Goal: Transaction & Acquisition: Purchase product/service

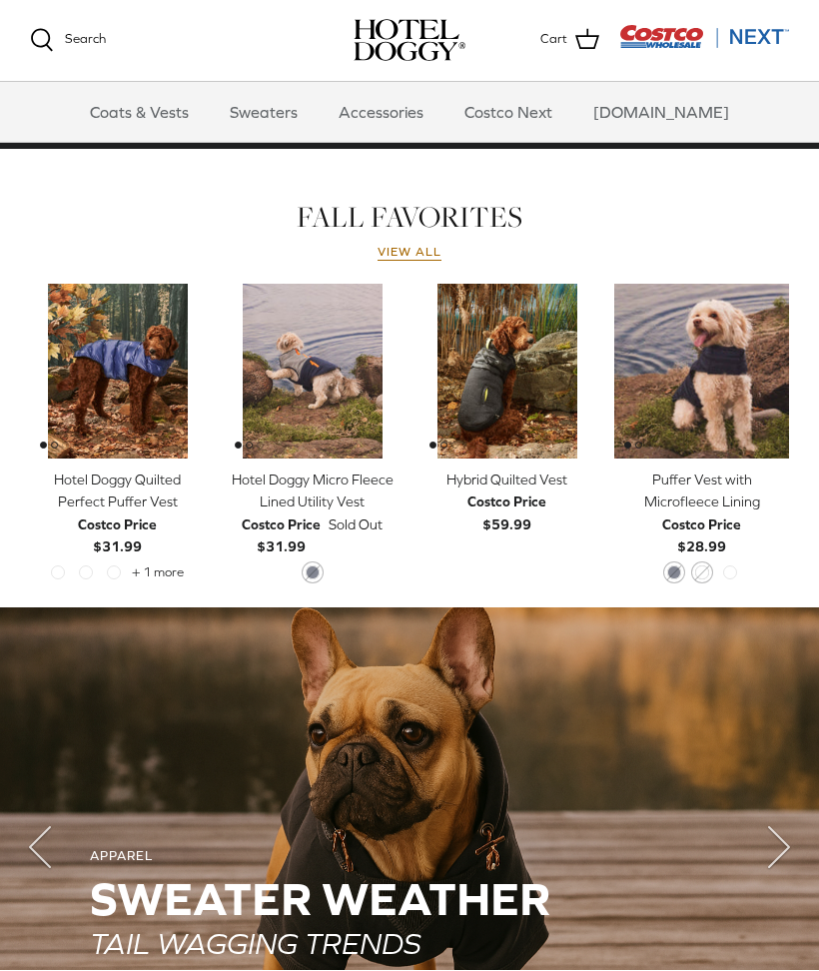
scroll to position [815, 0]
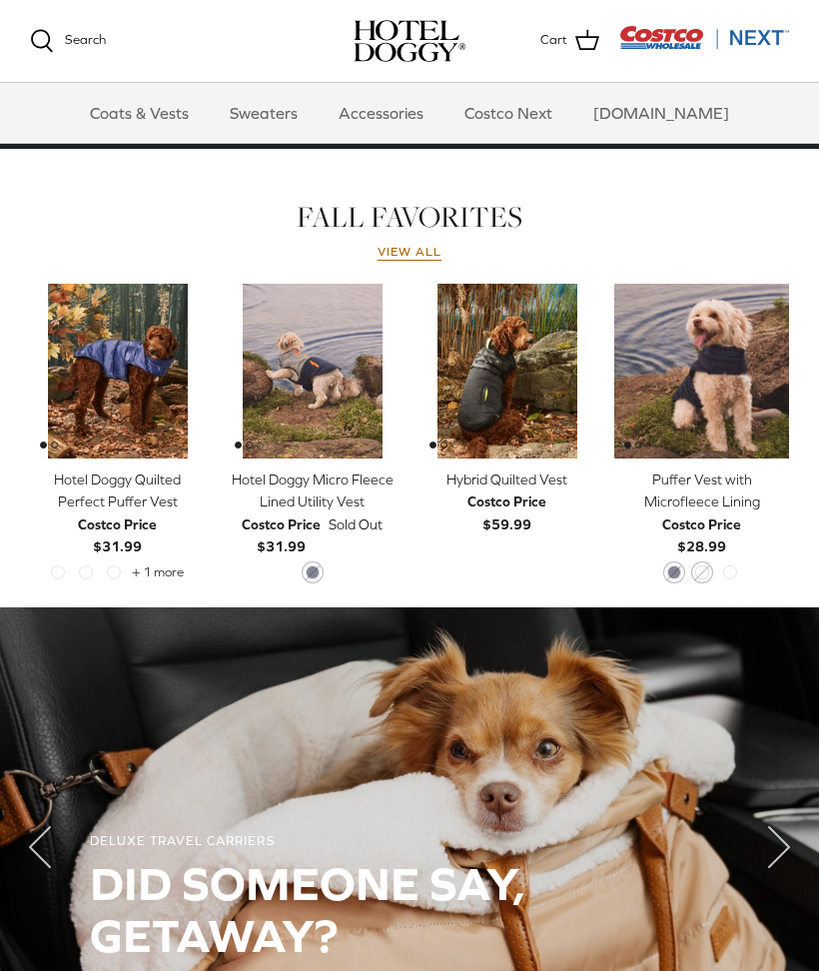
click at [533, 398] on img "Hybrid Quilted Vest" at bounding box center [507, 371] width 175 height 175
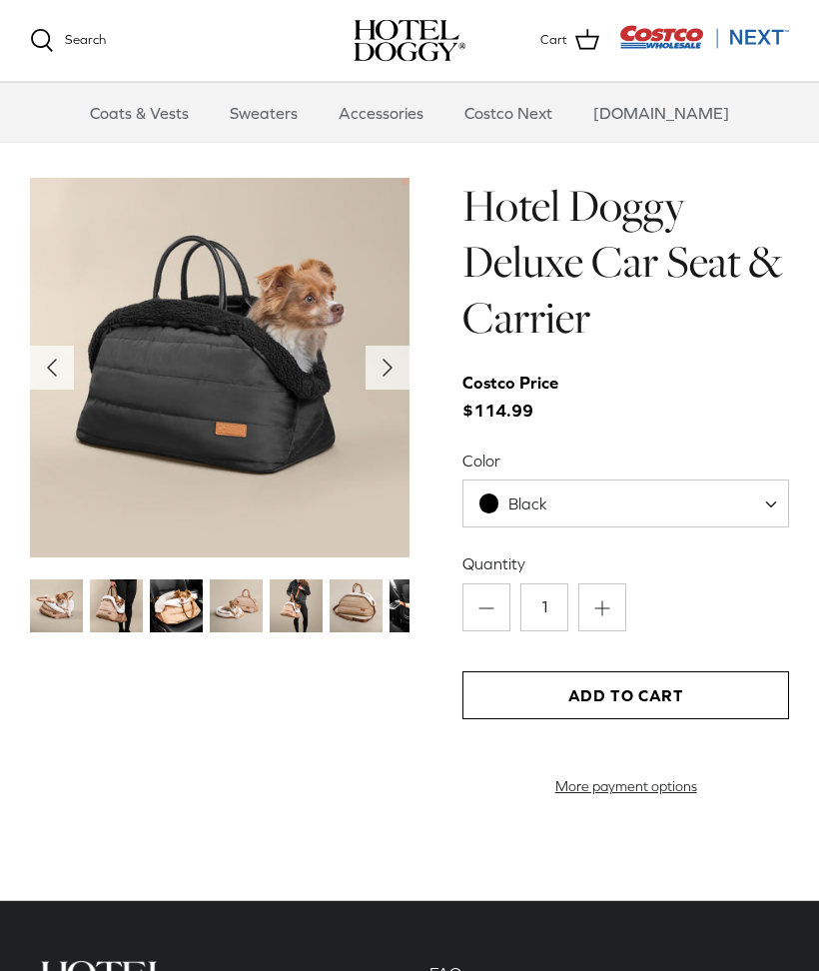
scroll to position [1806, 0]
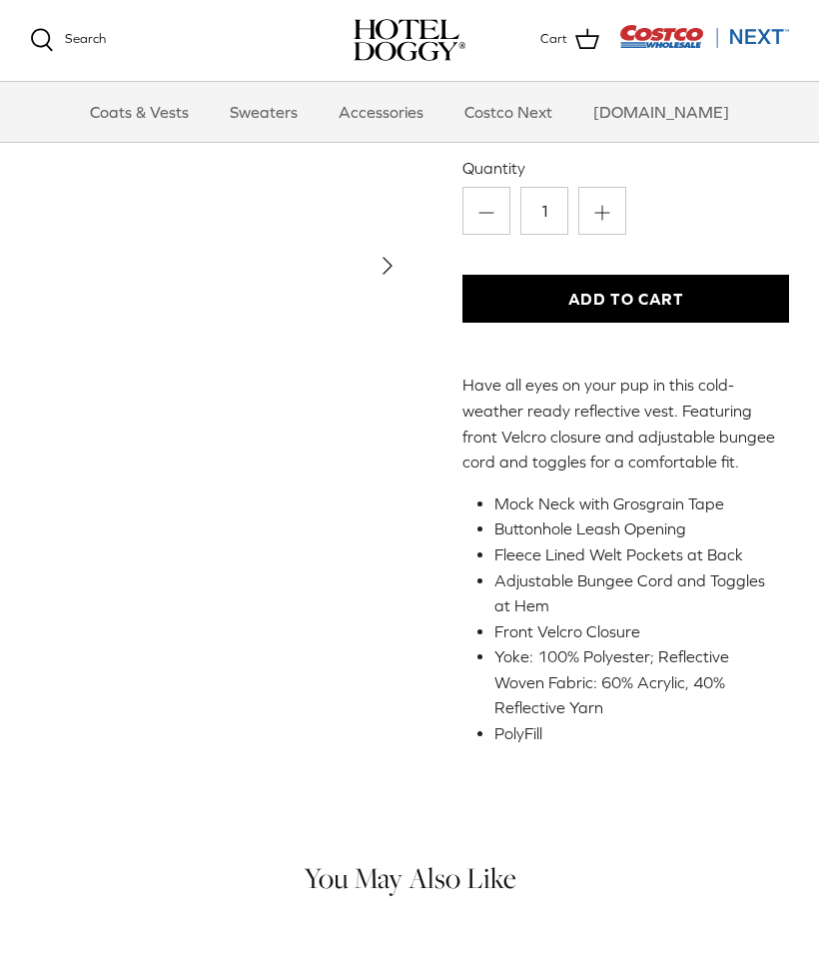
scroll to position [318, 0]
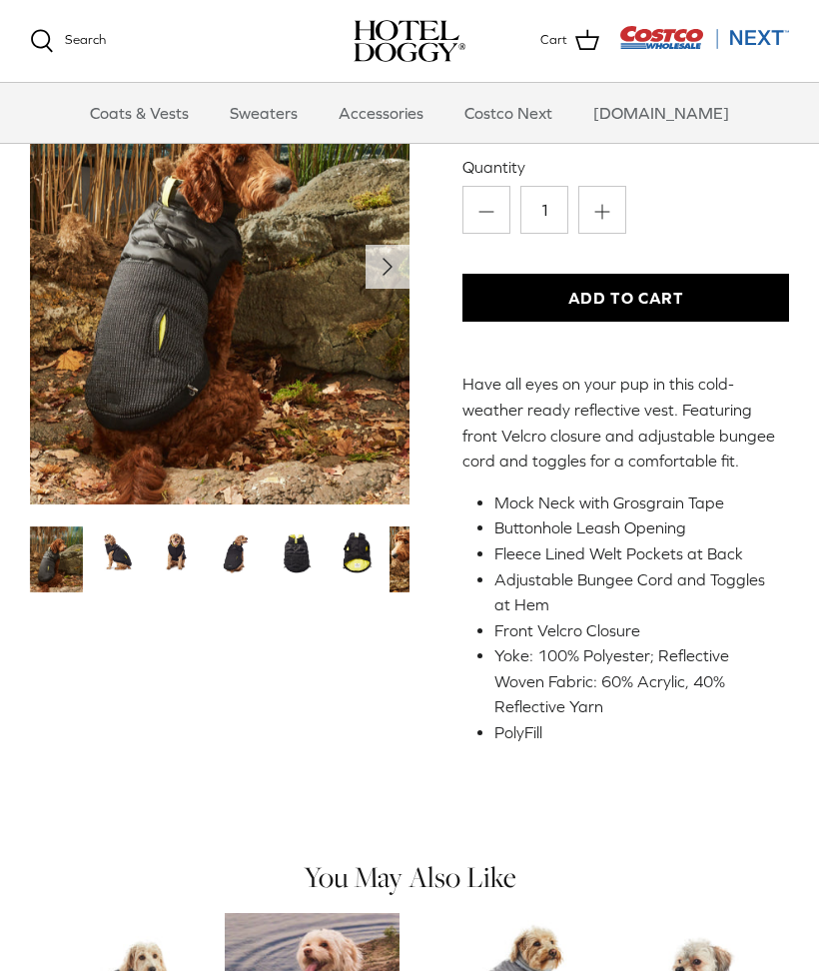
click at [393, 283] on icon "Right" at bounding box center [388, 268] width 32 height 32
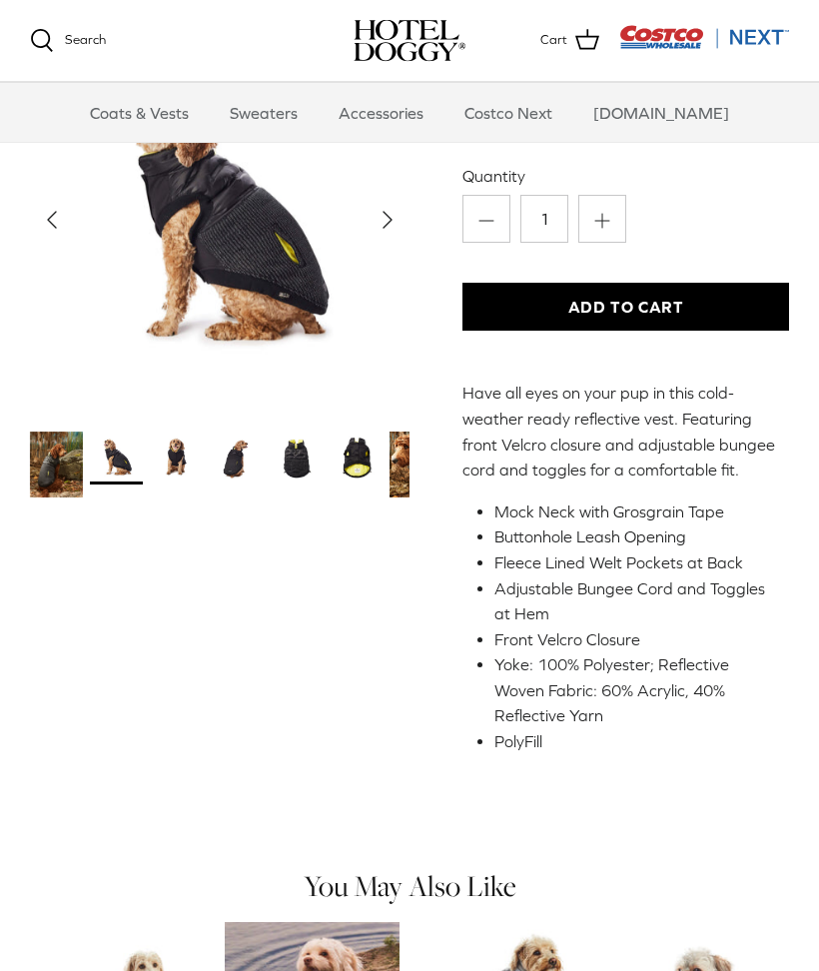
scroll to position [272, 0]
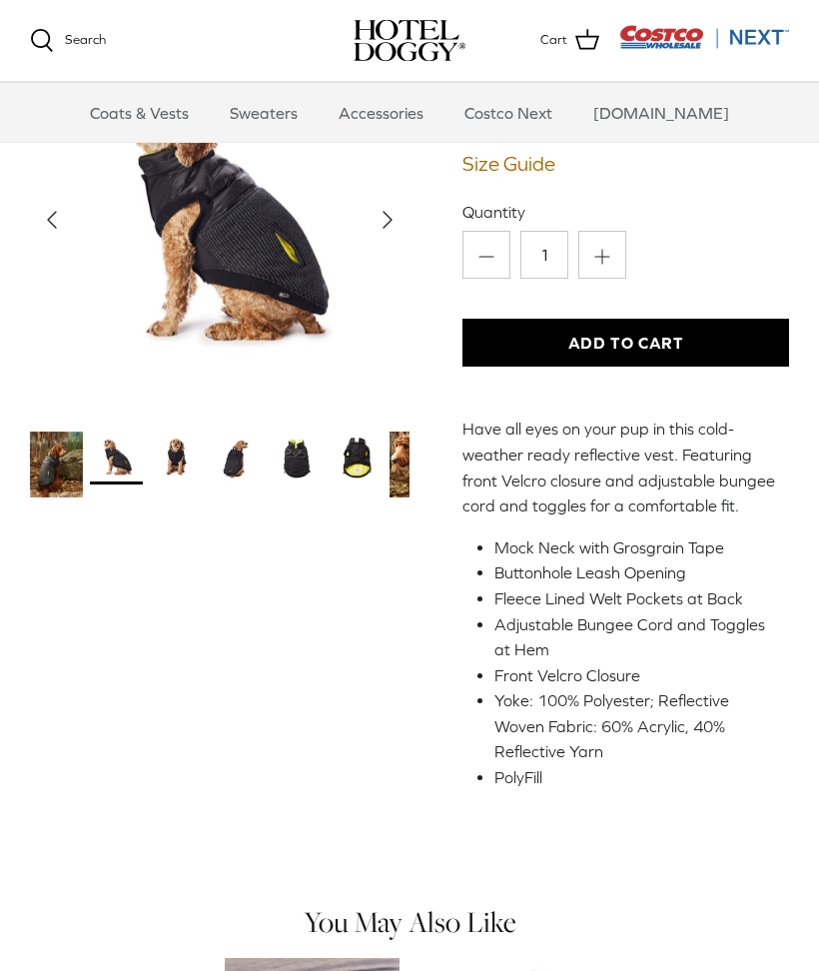
click at [190, 472] on img "Thumbnail Link" at bounding box center [176, 458] width 53 height 53
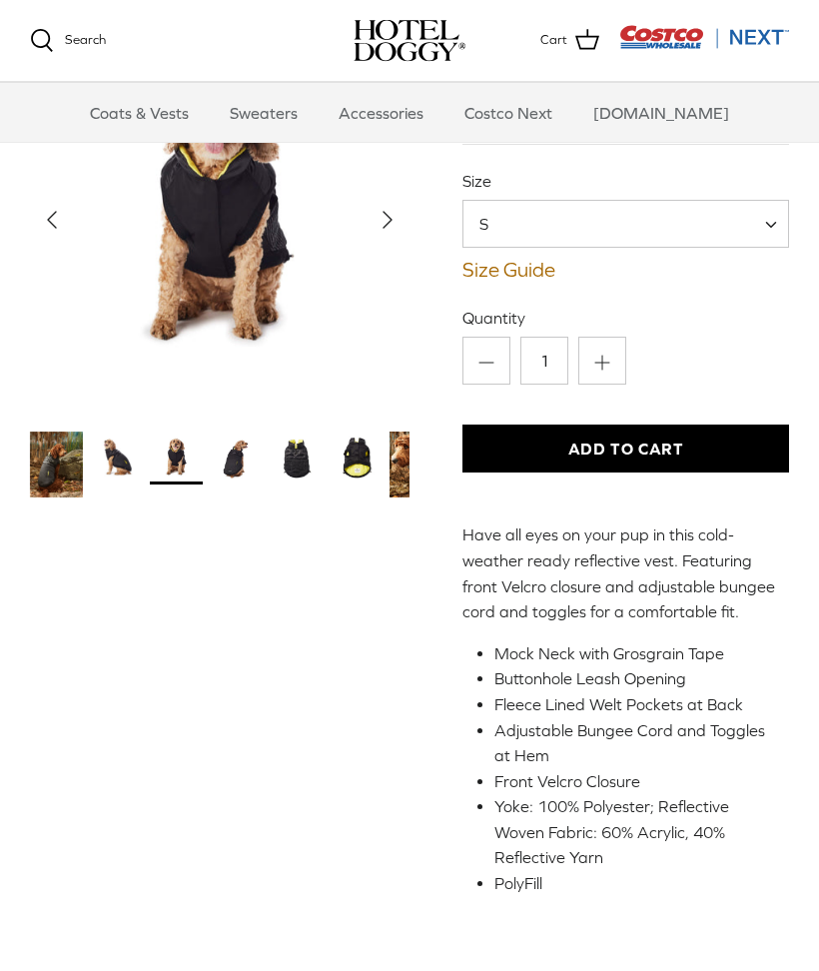
click at [253, 479] on img "Thumbnail Link" at bounding box center [236, 458] width 53 height 53
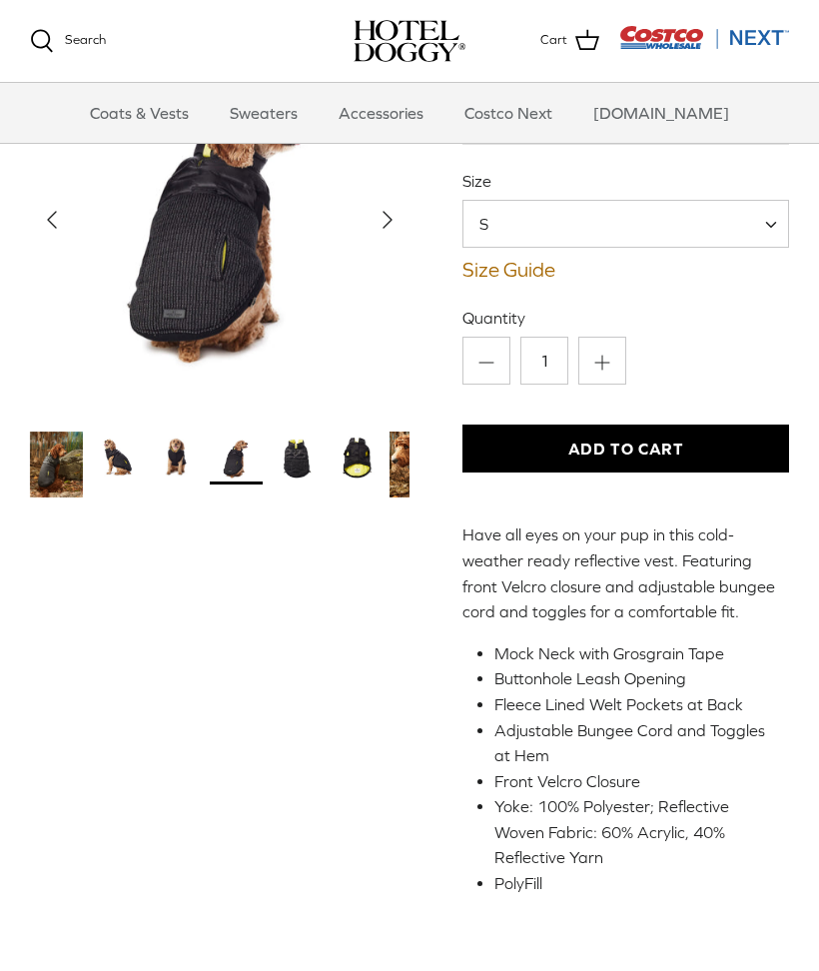
click at [307, 472] on img "Thumbnail Link" at bounding box center [296, 458] width 53 height 53
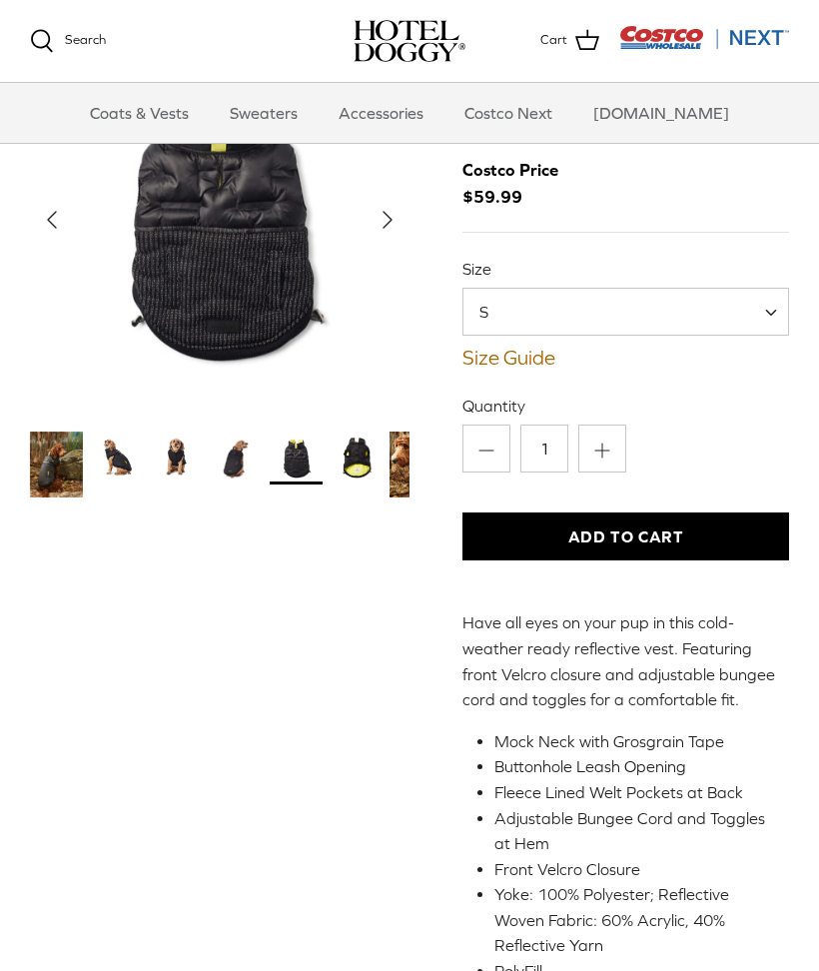
scroll to position [78, 0]
click at [375, 470] on img "Thumbnail Link" at bounding box center [356, 458] width 53 height 53
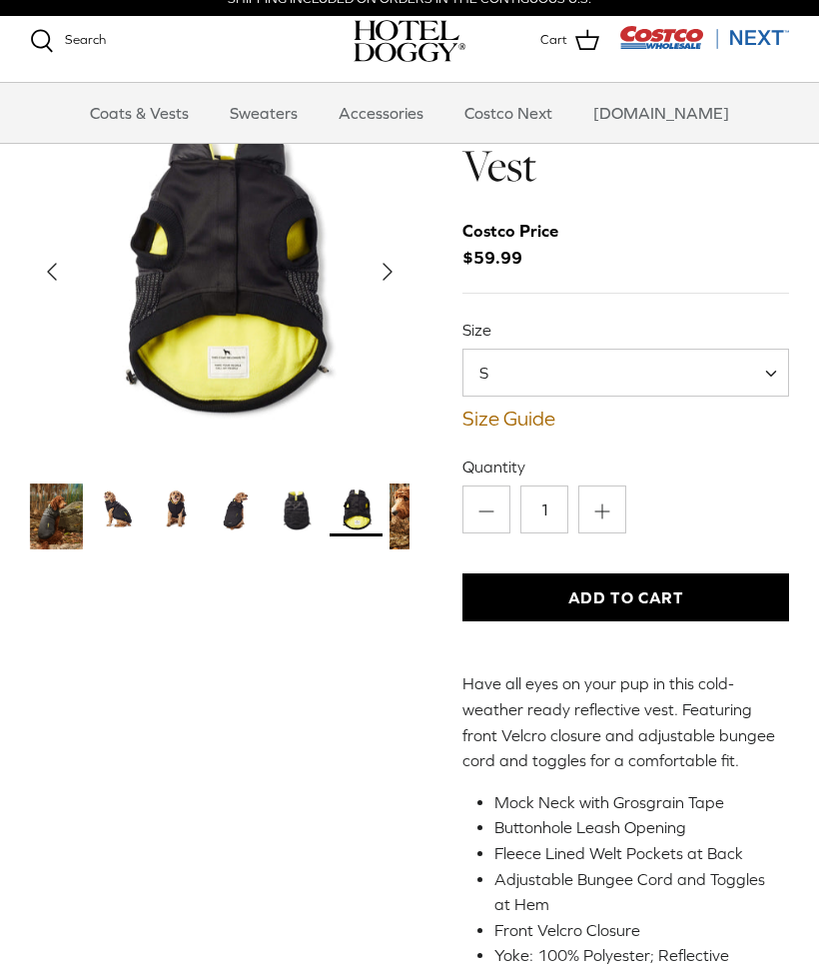
scroll to position [0, 0]
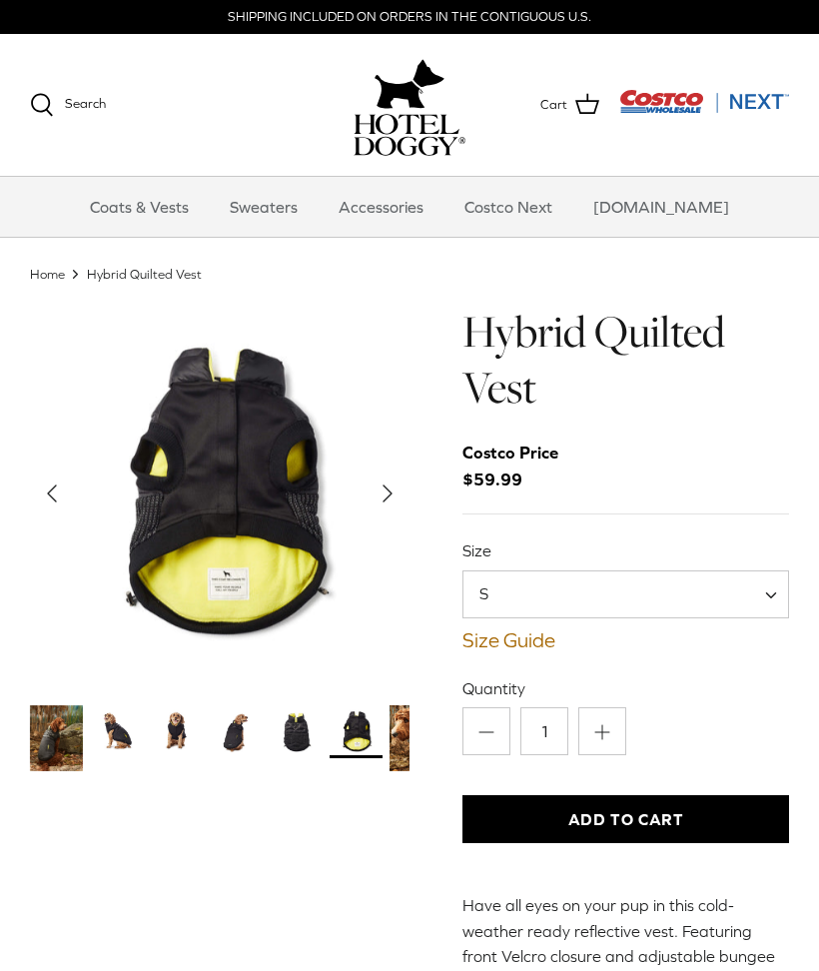
click at [300, 739] on img "Thumbnail Link" at bounding box center [296, 732] width 53 height 53
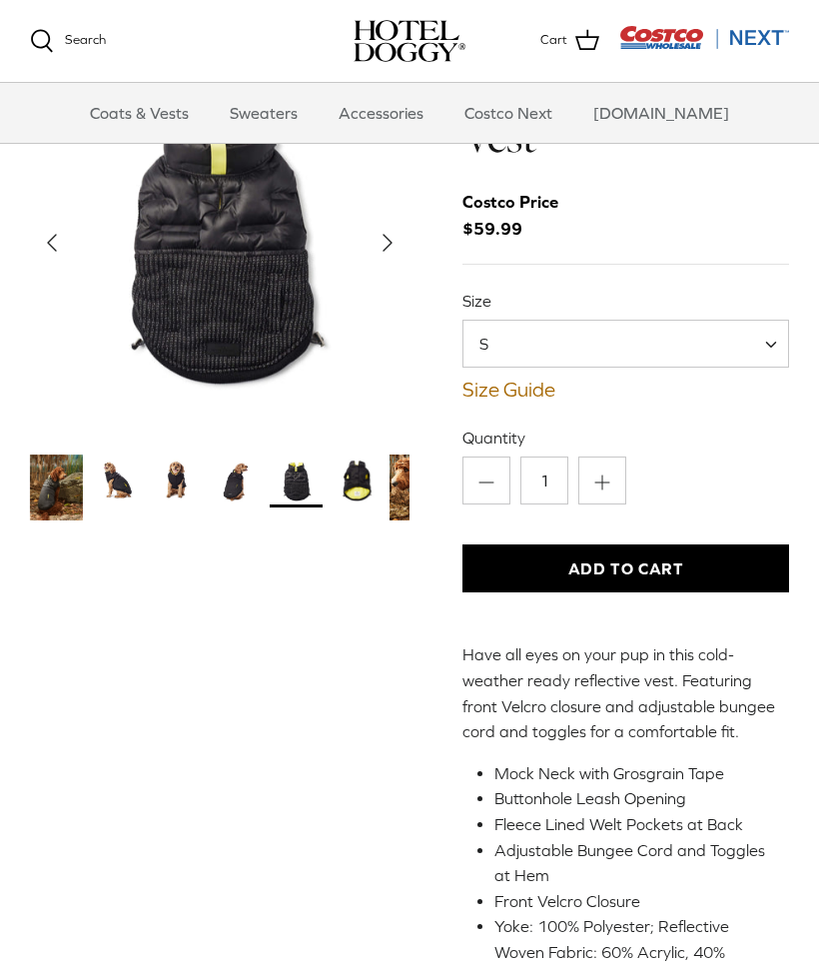
scroll to position [46, 0]
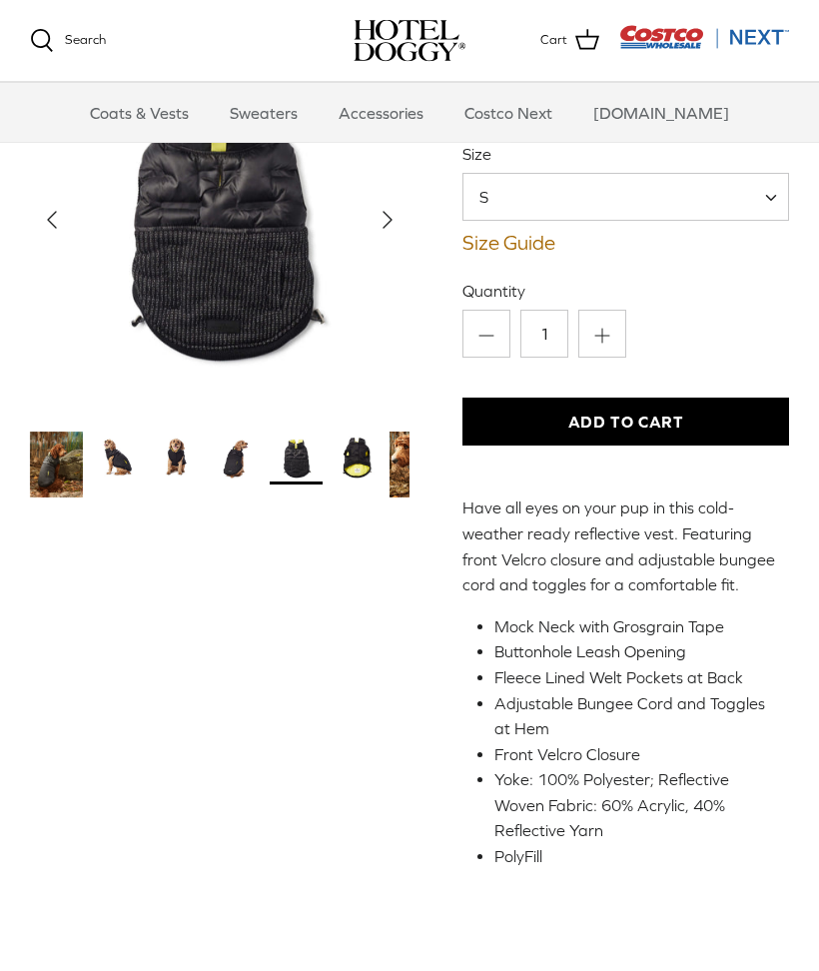
click at [408, 476] on img "Thumbnail Link" at bounding box center [416, 465] width 53 height 66
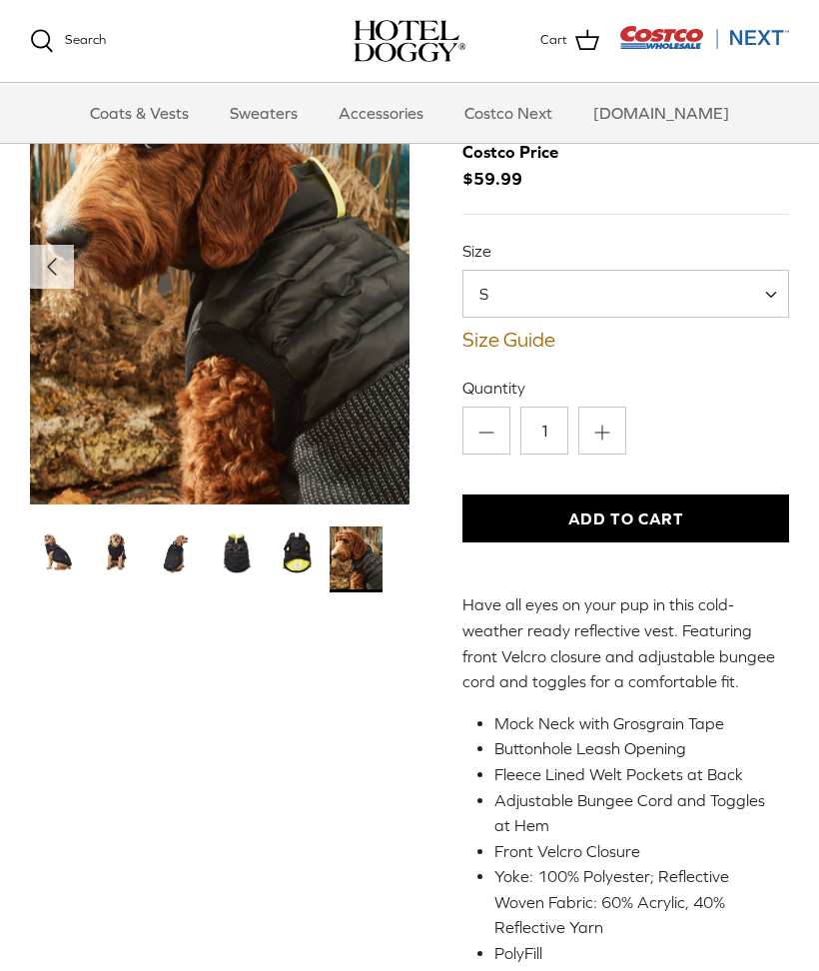
scroll to position [97, 0]
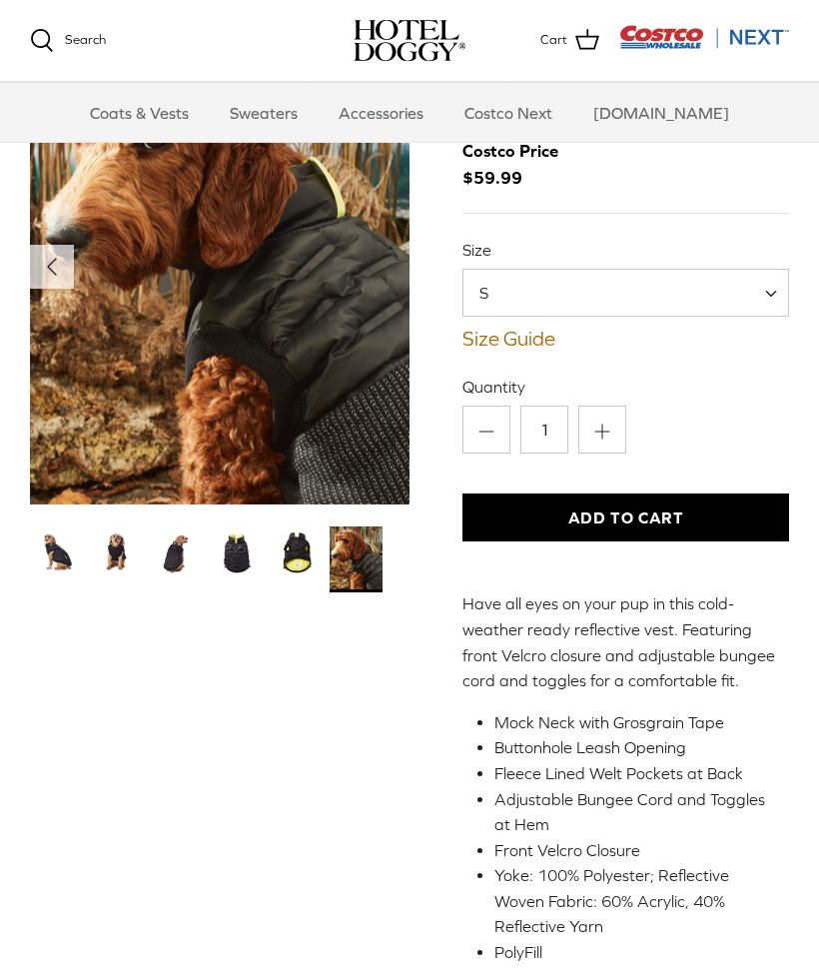
click at [304, 574] on img "Thumbnail Link" at bounding box center [296, 553] width 53 height 53
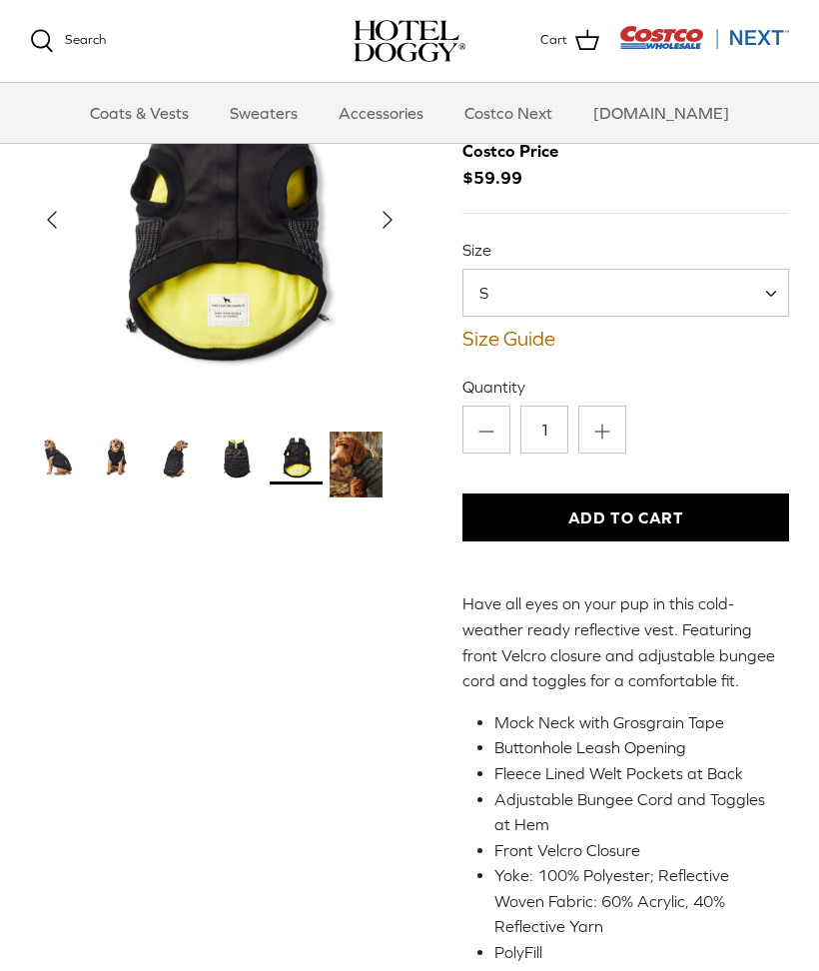
click at [227, 463] on img "Thumbnail Link" at bounding box center [236, 458] width 53 height 53
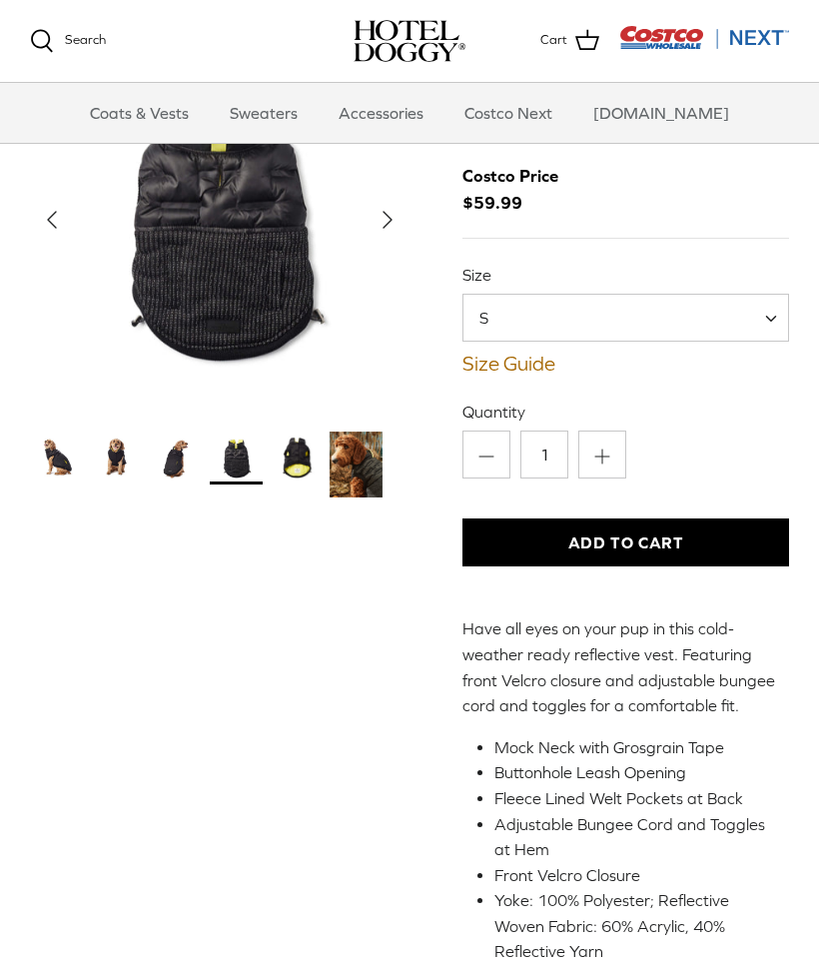
scroll to position [72, 0]
click at [187, 467] on img "Thumbnail Link" at bounding box center [176, 458] width 53 height 53
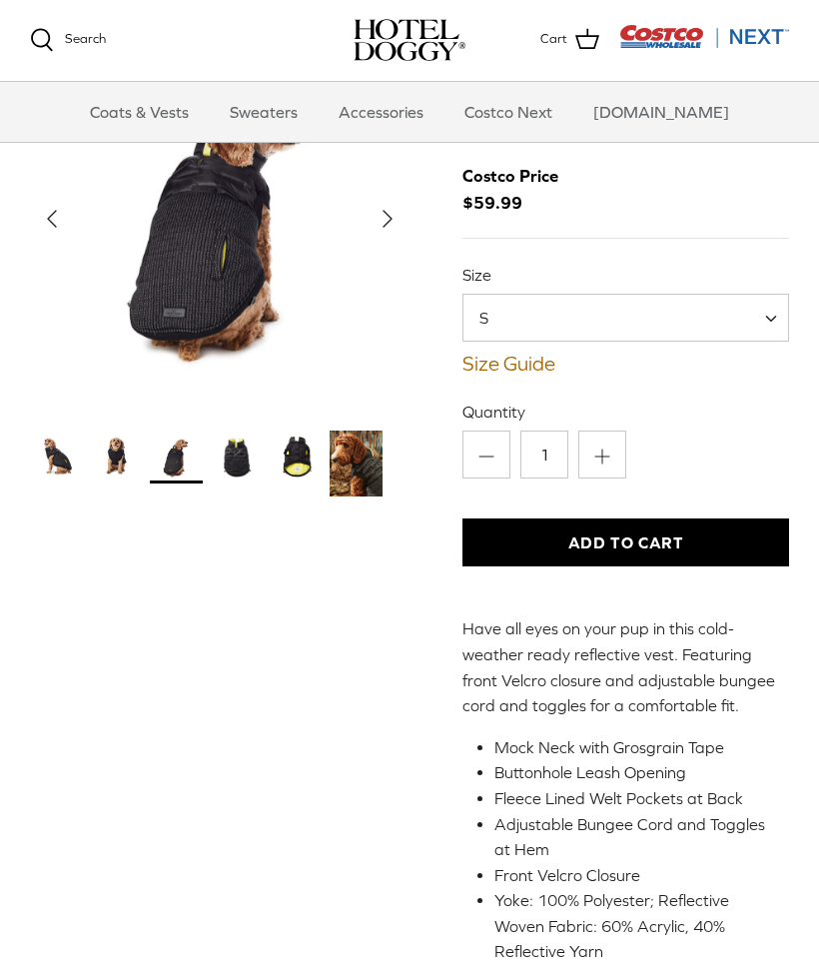
scroll to position [73, 0]
click at [126, 468] on img "Thumbnail Link" at bounding box center [116, 458] width 53 height 53
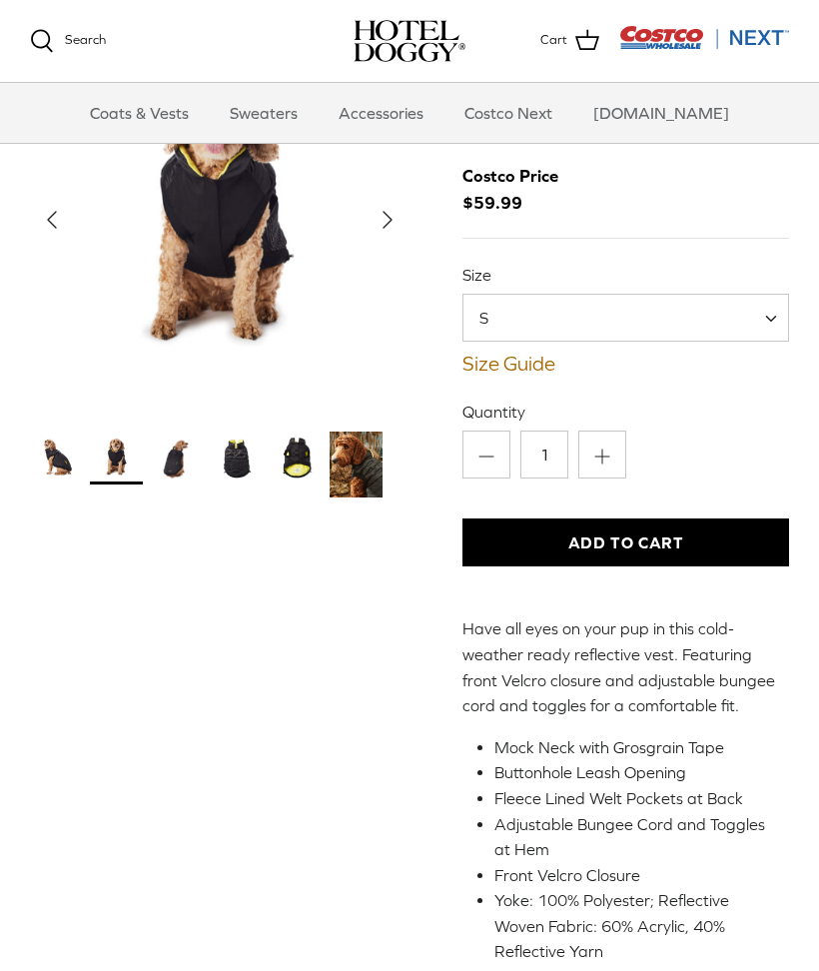
click at [342, 721] on div "Left Right ‹ ›" at bounding box center [220, 542] width 380 height 1030
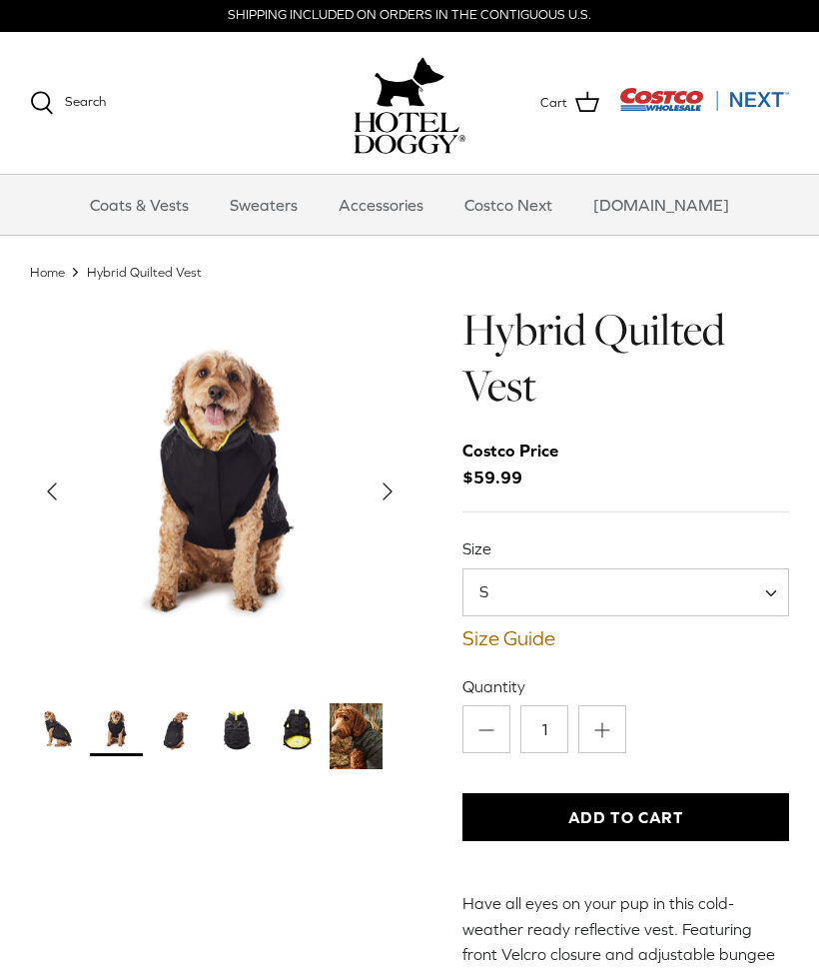
scroll to position [0, 0]
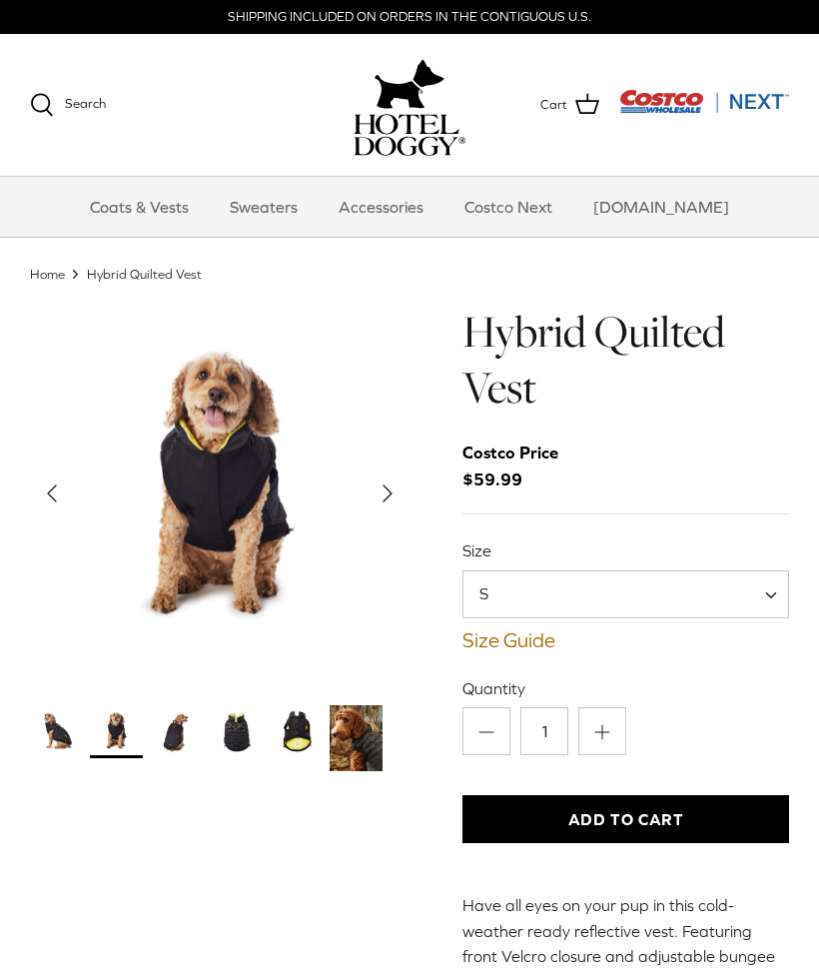
click at [398, 502] on icon "Right" at bounding box center [388, 494] width 32 height 32
